Goal: Find specific page/section: Find specific page/section

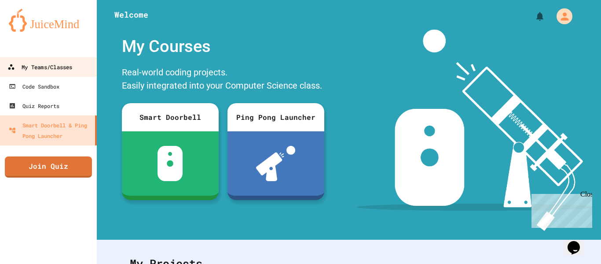
click at [55, 71] on div "My Teams/Classes" at bounding box center [39, 67] width 65 height 11
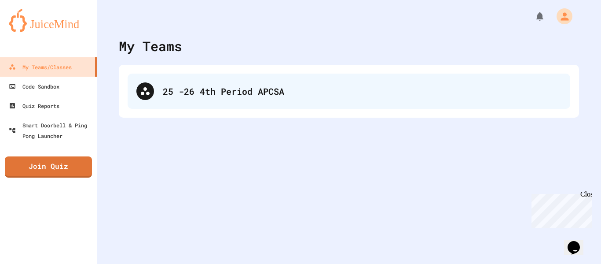
click at [194, 94] on div "25 -26 4th Period APCSA" at bounding box center [362, 90] width 399 height 13
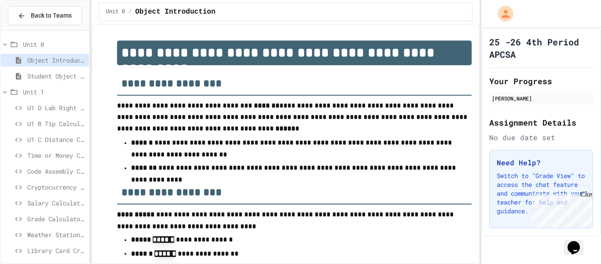
scroll to position [4, 0]
